Goal: Transaction & Acquisition: Purchase product/service

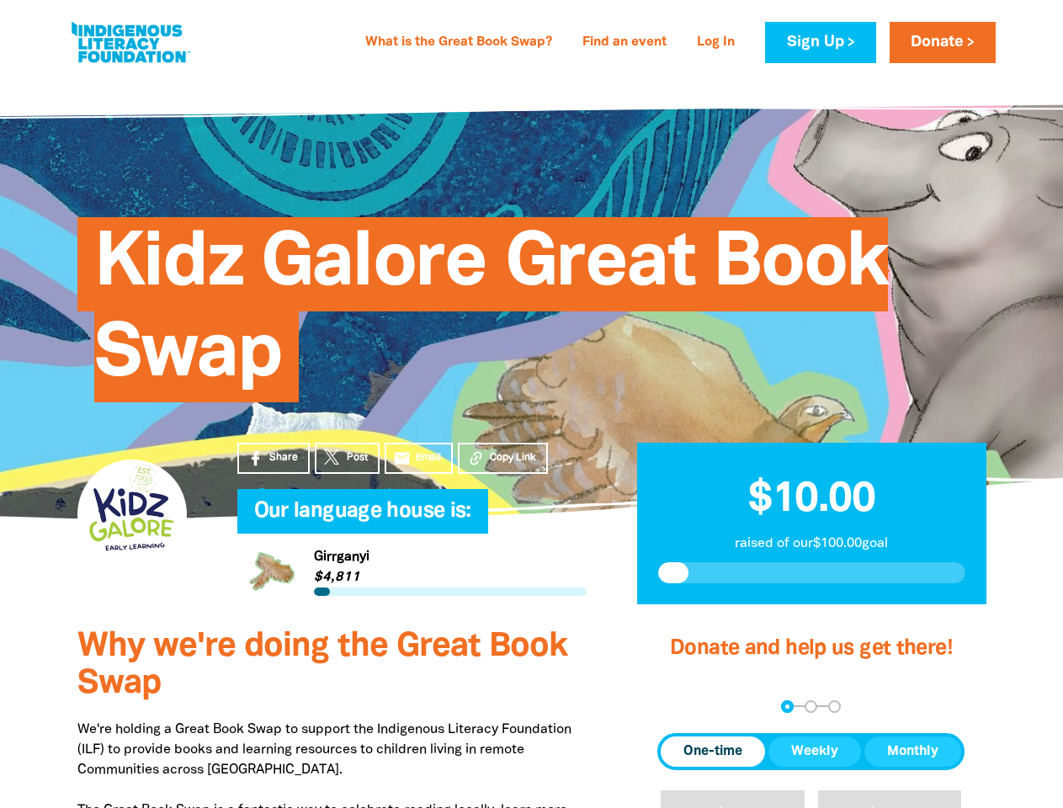
click at [531, 404] on div "Kidz Galore Great Book Swap" at bounding box center [531, 297] width 959 height 342
click at [502, 458] on span "Copy Link" at bounding box center [513, 457] width 46 height 15
click at [680, 706] on div "arrow_back Back Step 1 Step 2 Step 3" at bounding box center [810, 706] width 307 height 13
click at [787, 706] on div "Navigate to step 1 of 3 to enter your donation amount" at bounding box center [787, 706] width 4 height 4
click at [713, 751] on span "One-time" at bounding box center [712, 751] width 59 height 20
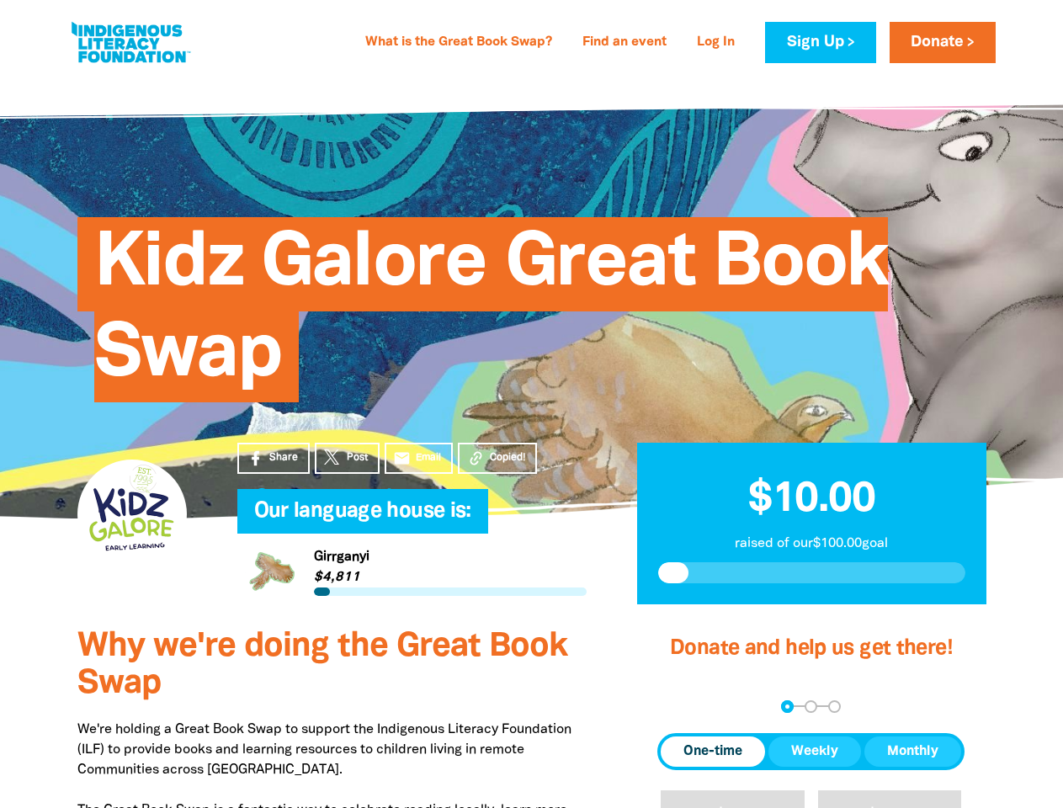
click at [815, 751] on span "Weekly" at bounding box center [814, 751] width 47 height 20
click at [912, 751] on span "Monthly" at bounding box center [912, 751] width 51 height 20
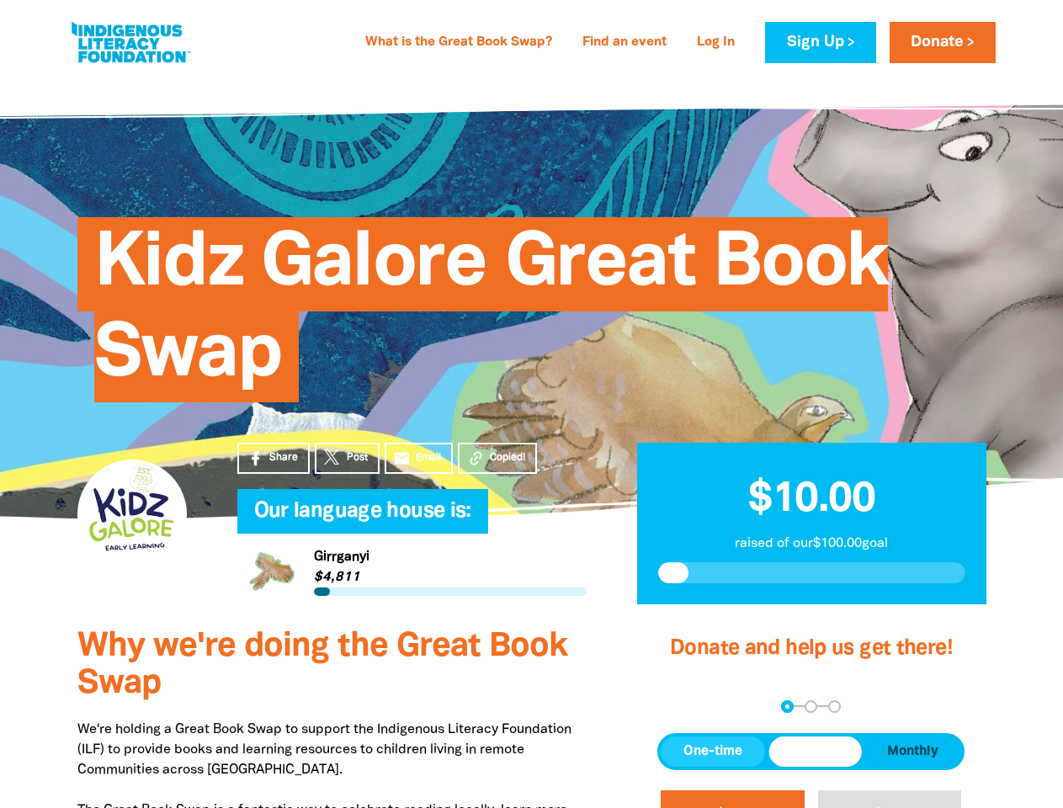
click at [732, 799] on button "$20" at bounding box center [733, 819] width 144 height 58
